Goal: Task Accomplishment & Management: Complete application form

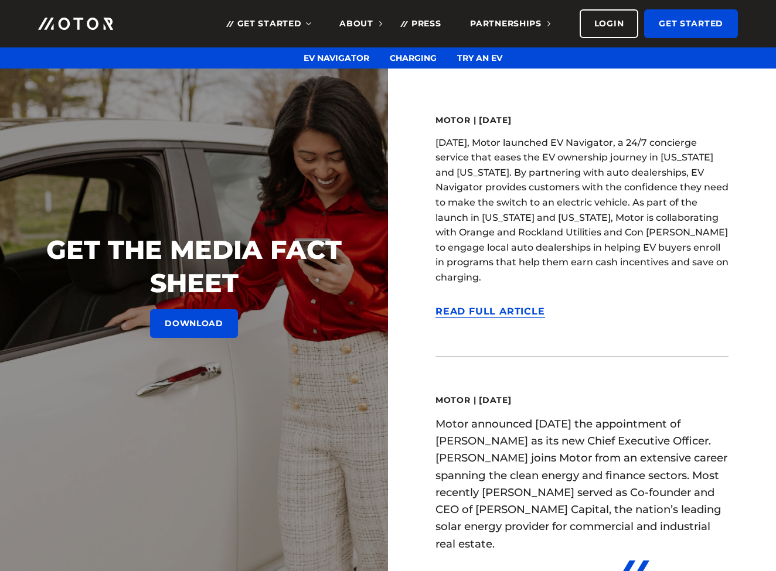
click at [271, 21] on span "Get Started" at bounding box center [273, 23] width 73 height 11
click at [489, 53] on link "Try an EV" at bounding box center [479, 58] width 45 height 11
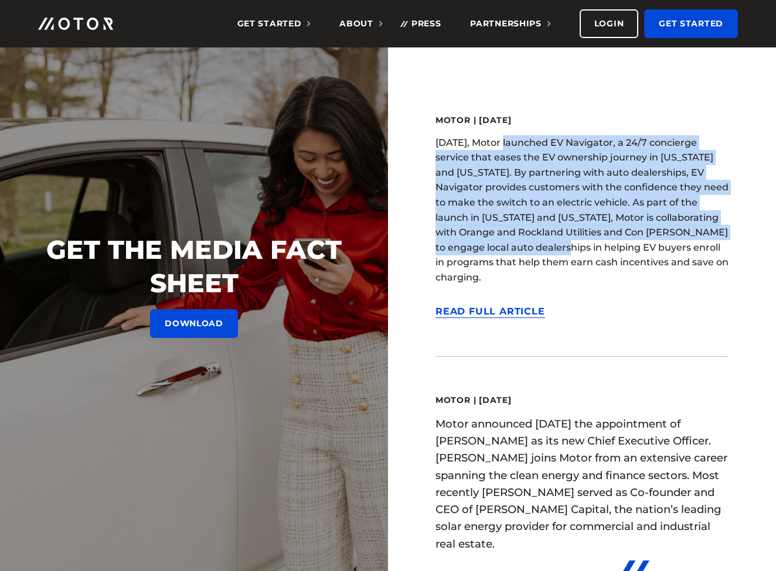
drag, startPoint x: 500, startPoint y: 141, endPoint x: 525, endPoint y: 243, distance: 105.6
click at [525, 243] on p "Today, Motor launched EV Navigator, a 24/7 concierge service that eases the EV …" at bounding box center [581, 210] width 293 height 150
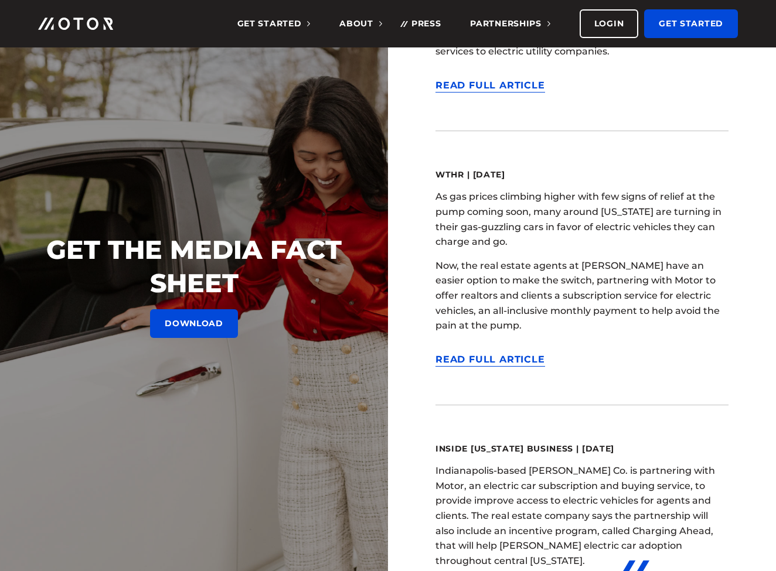
scroll to position [1550, 0]
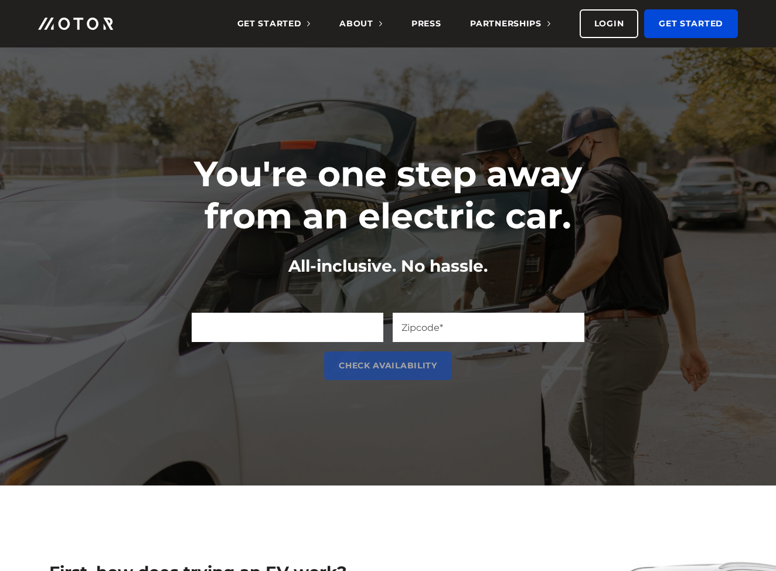
type input "s.n.siraj@gmail.com"
click at [465, 321] on input "Zip Code (Required)" at bounding box center [488, 327] width 192 height 29
type input "46239"
click at [298, 423] on div "You're one step away from an electric car. All-inclusive. No hassle. Email (Req…" at bounding box center [388, 266] width 776 height 438
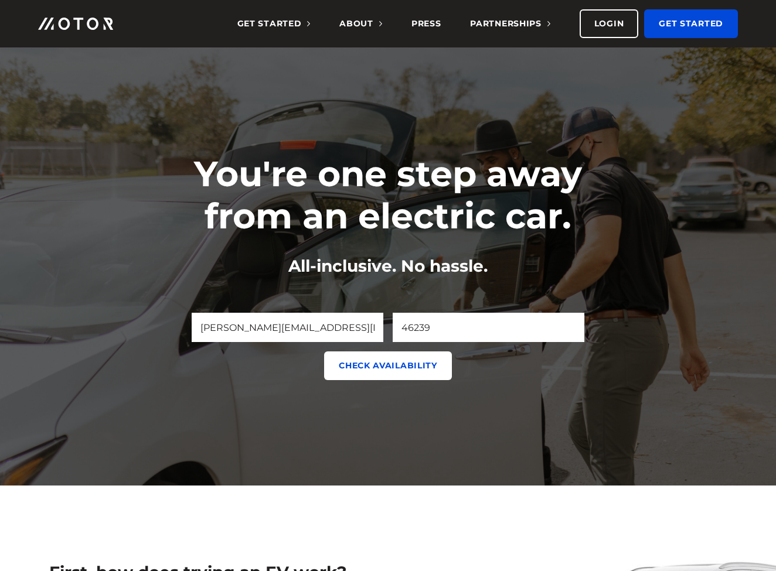
click at [371, 361] on input "Check Availability" at bounding box center [388, 365] width 128 height 29
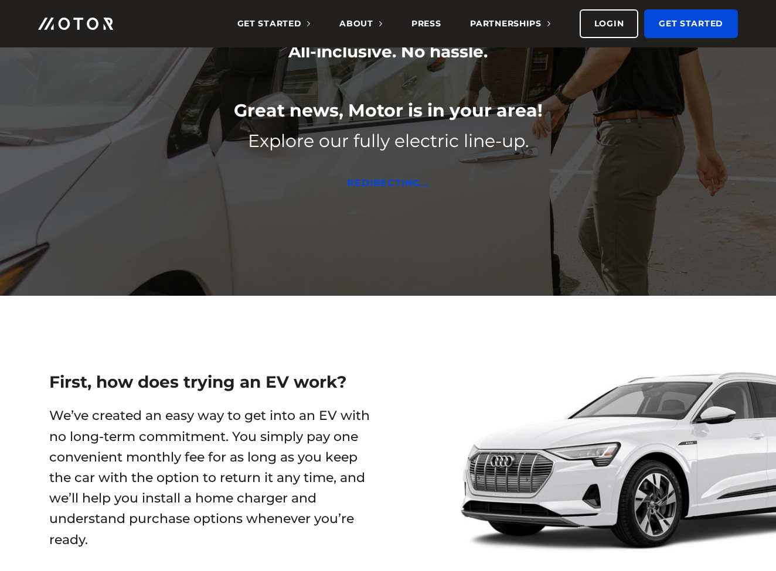
scroll to position [183, 0]
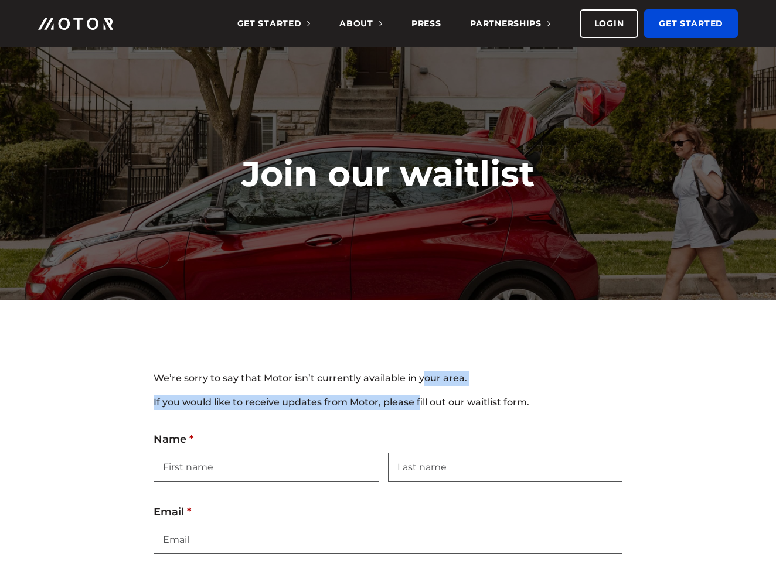
drag, startPoint x: 419, startPoint y: 374, endPoint x: 419, endPoint y: 405, distance: 31.0
click at [419, 405] on div "We’re sorry to say that Motor isn’t currently available in your area. If you wo…" at bounding box center [387, 570] width 469 height 398
